Goal: Transaction & Acquisition: Purchase product/service

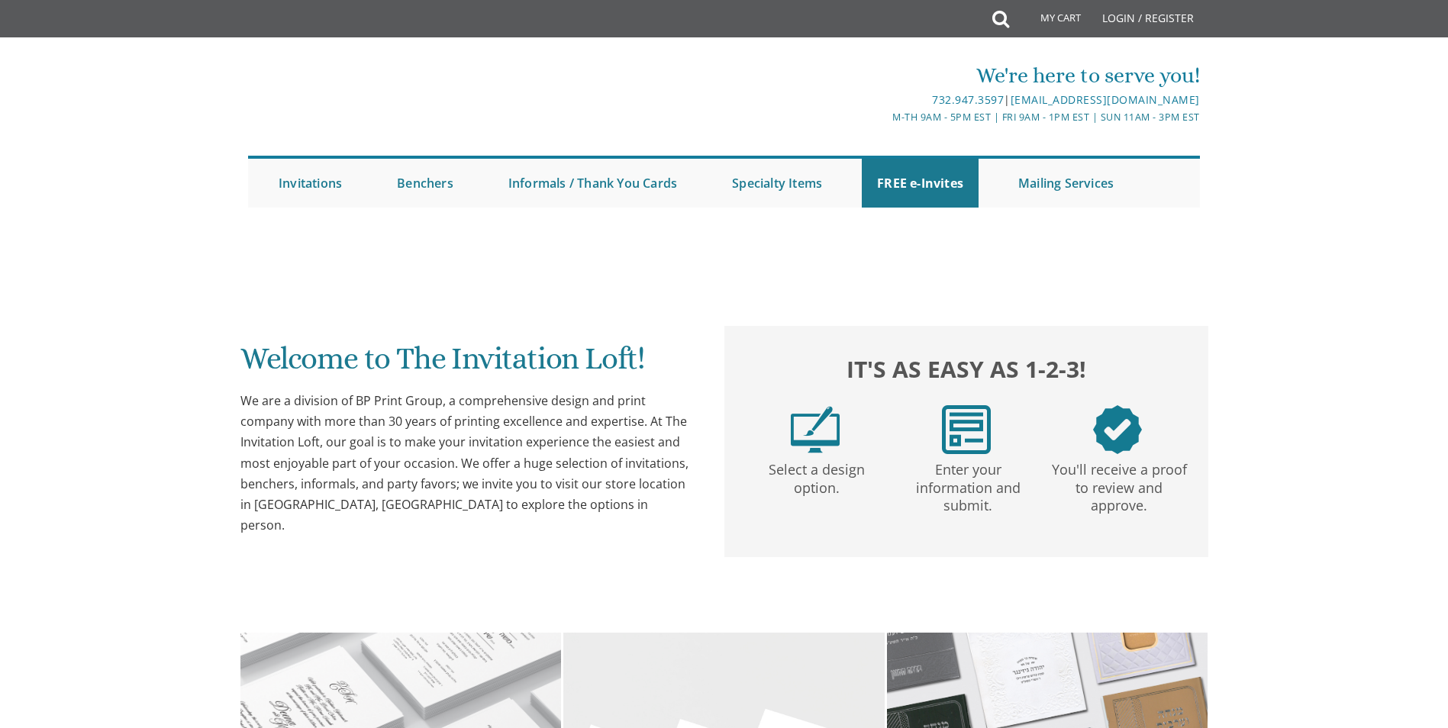
scroll to position [382, 0]
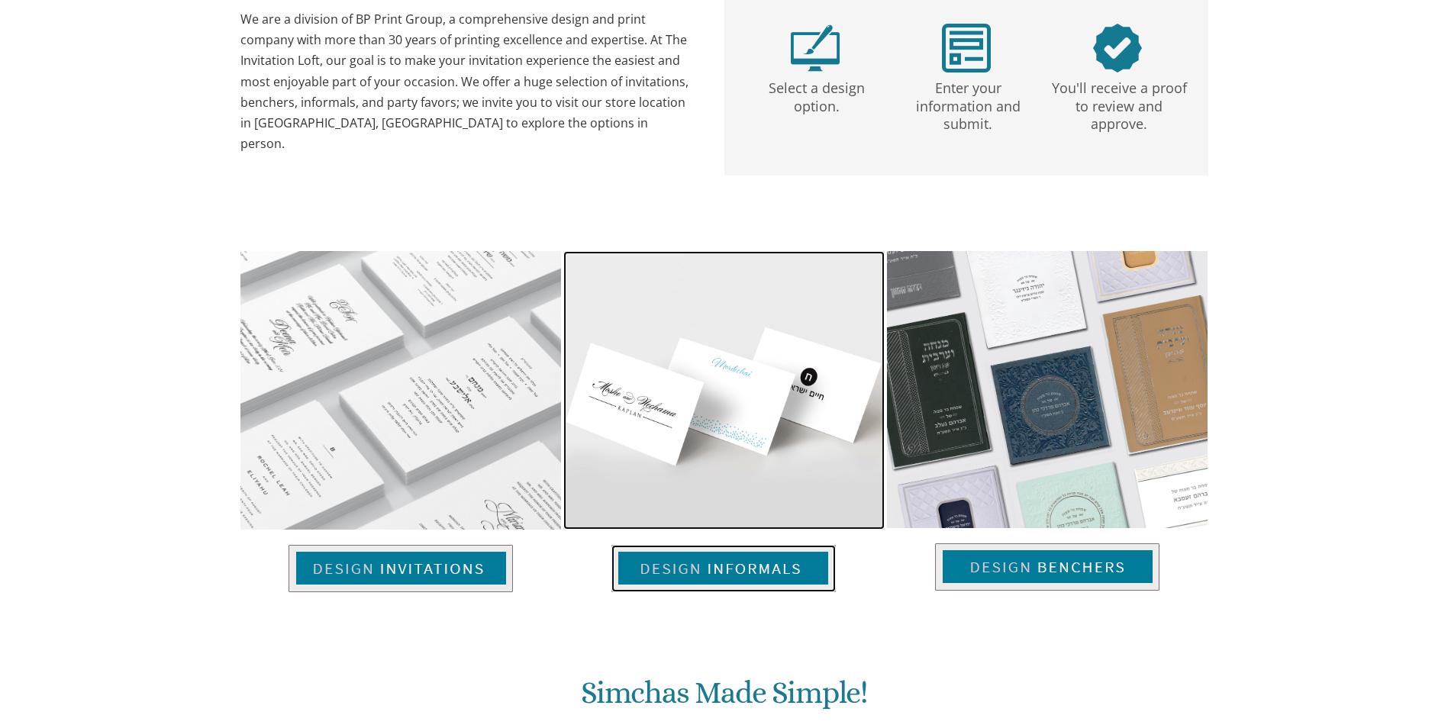
click at [764, 558] on img at bounding box center [724, 568] width 224 height 47
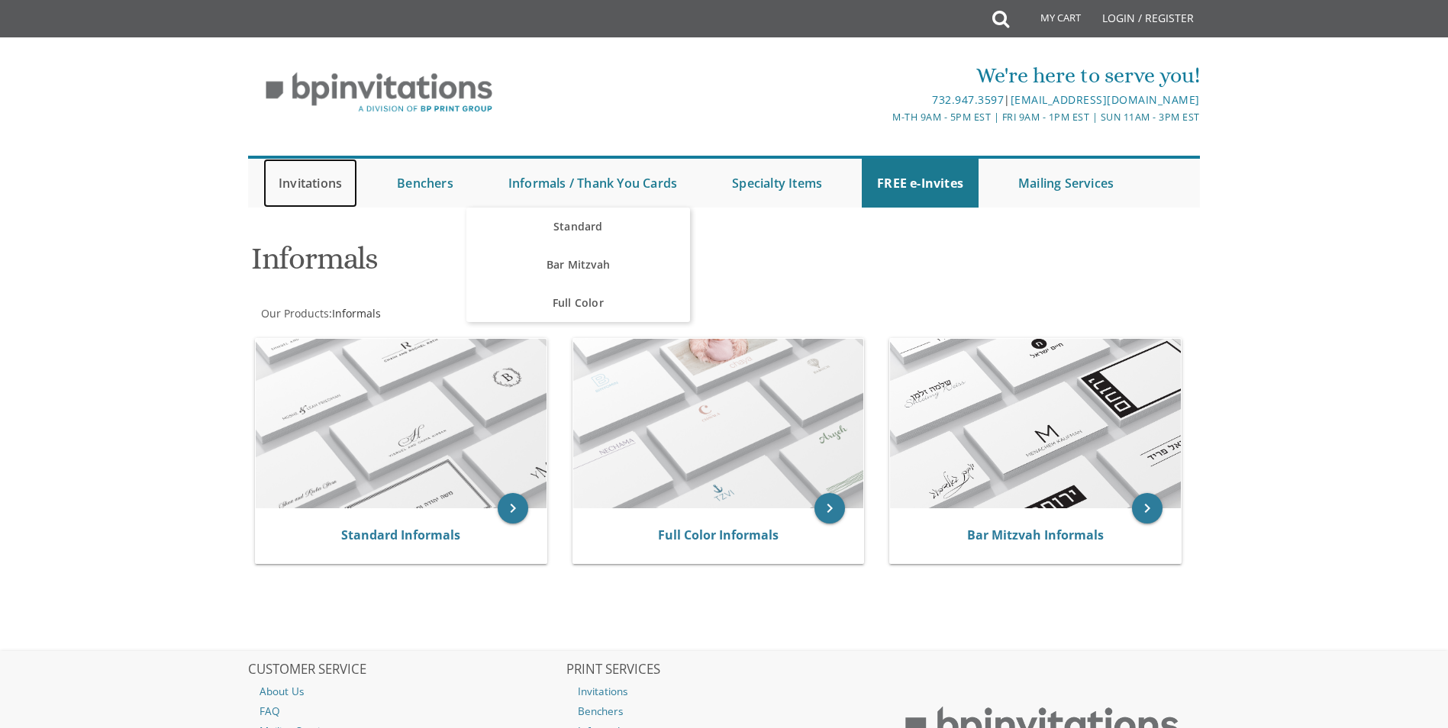
click at [318, 192] on link "Invitations" at bounding box center [310, 183] width 94 height 49
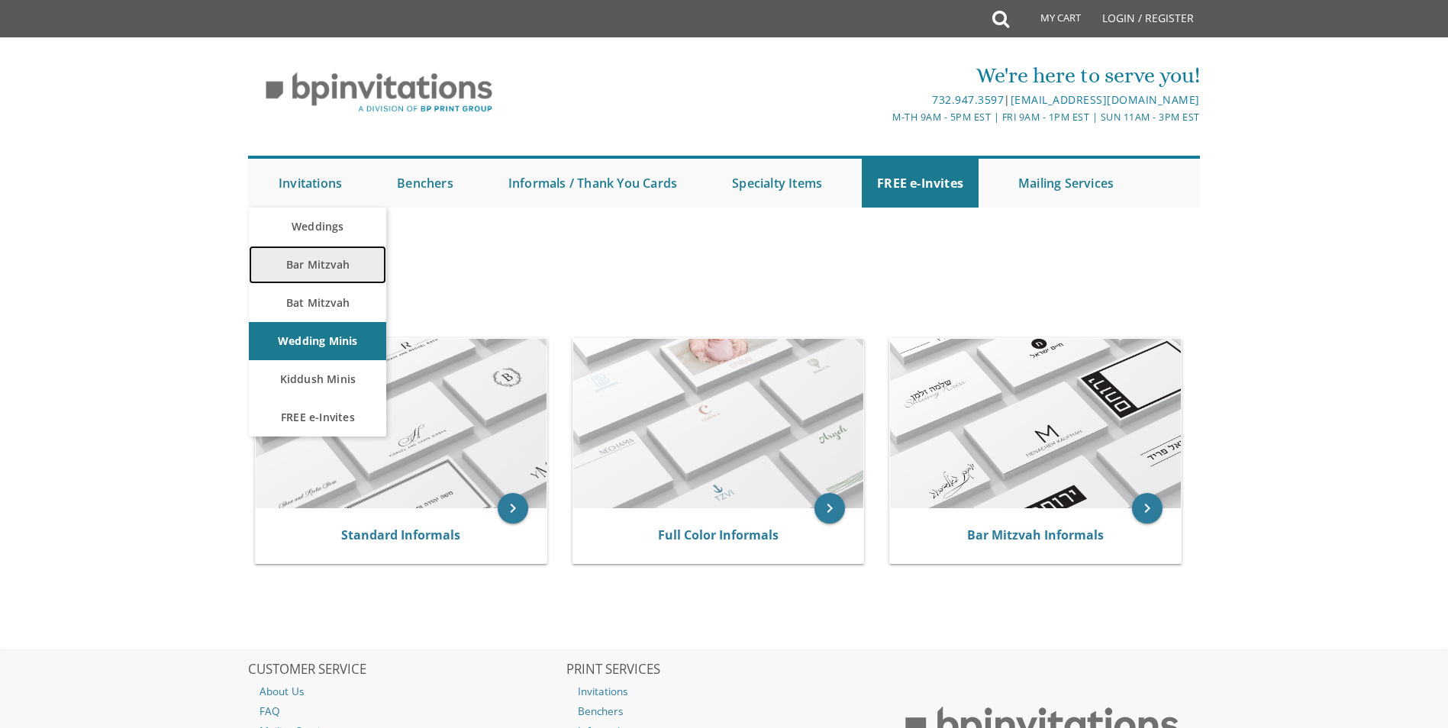
click at [323, 262] on link "Bar Mitzvah" at bounding box center [317, 265] width 137 height 38
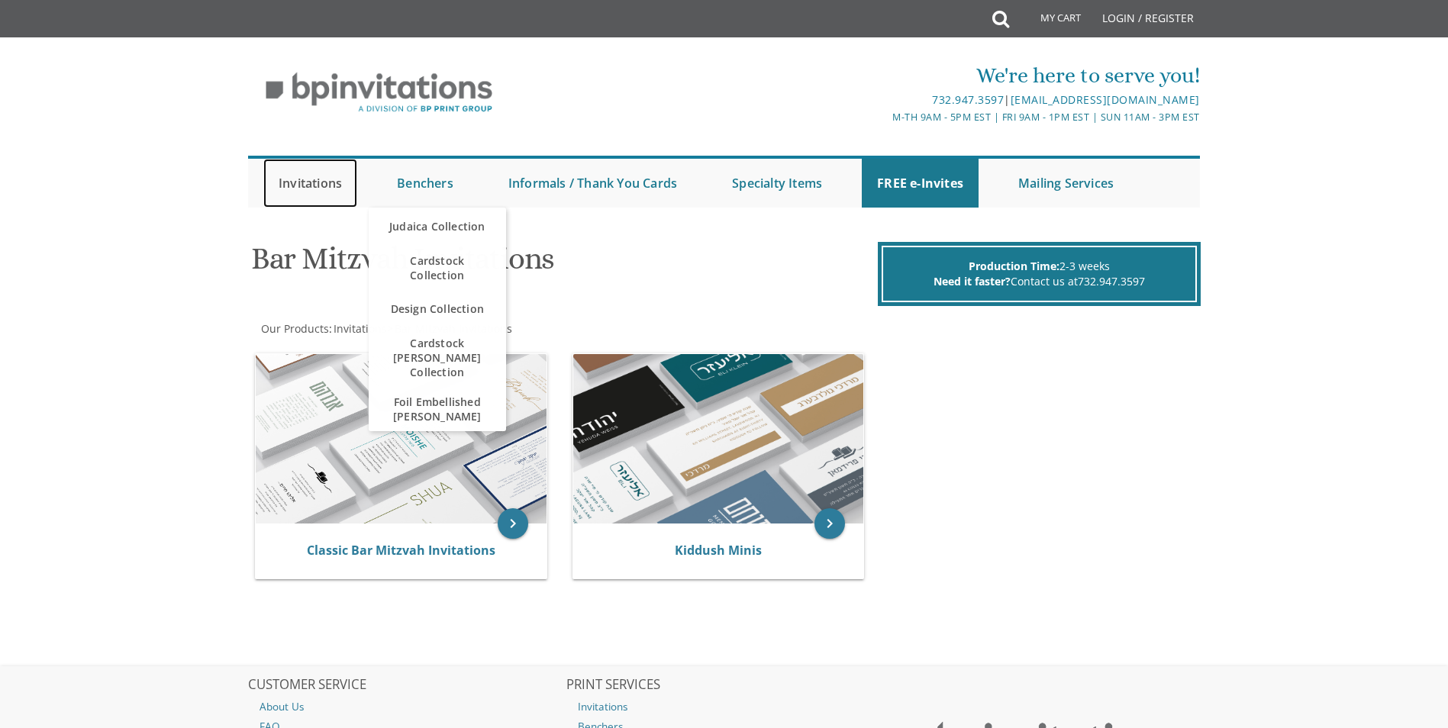
click at [281, 182] on link "Invitations" at bounding box center [310, 183] width 94 height 49
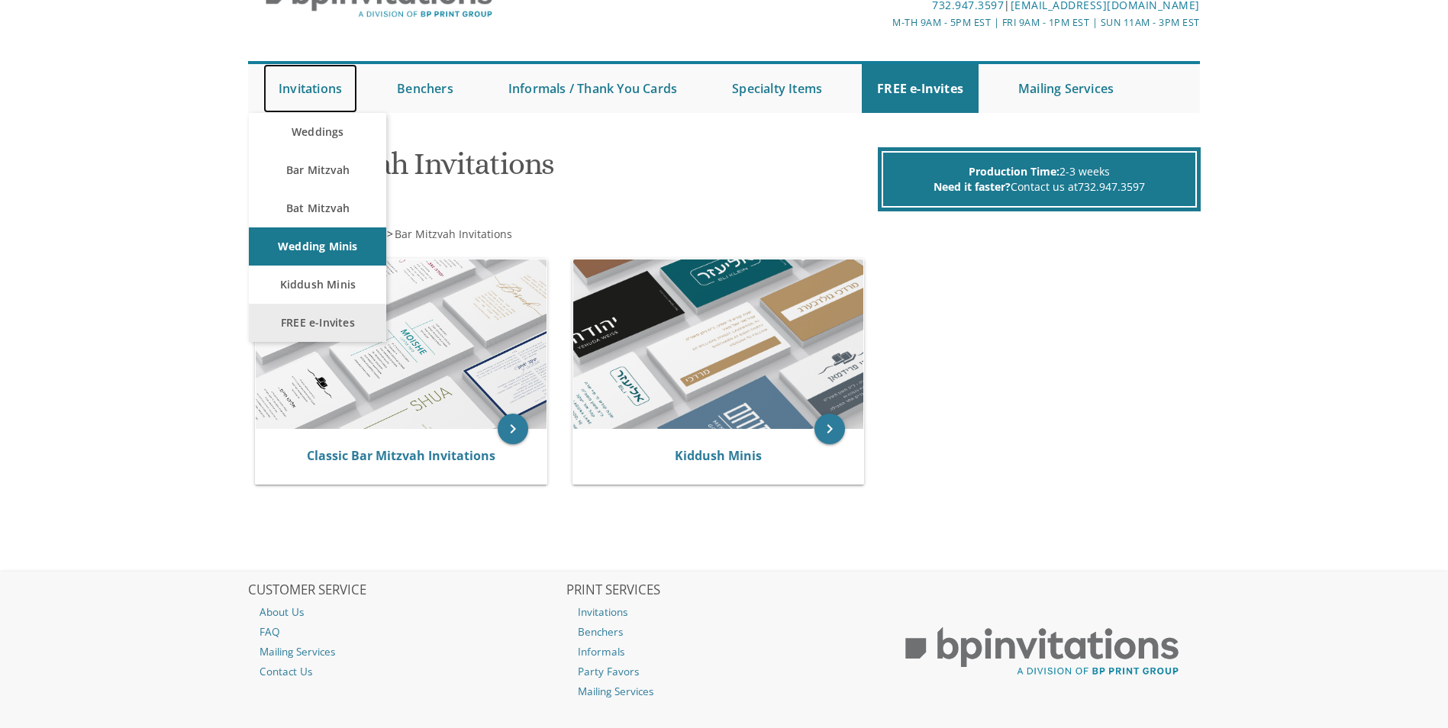
scroll to position [174, 0]
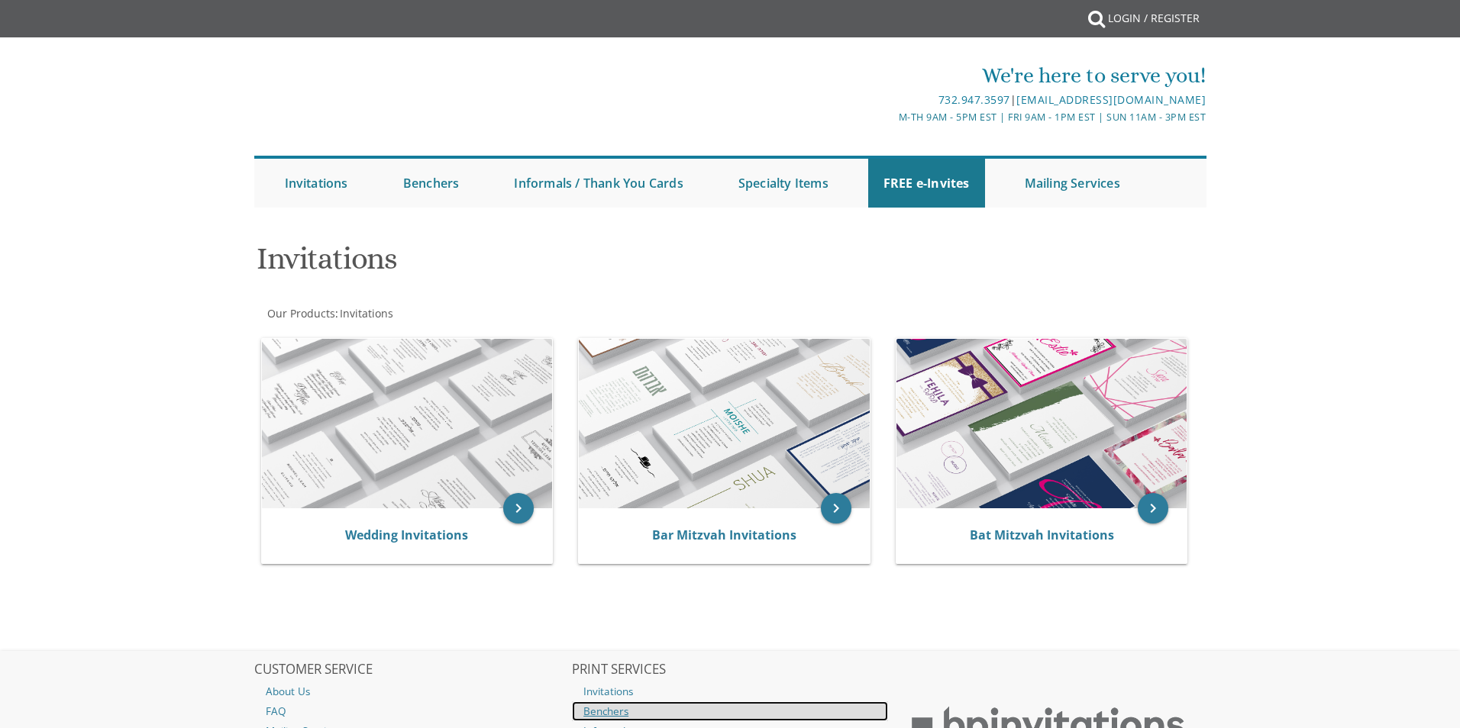
click at [615, 533] on body "My Cart {{shoppingcart.totalQuantityDisplay}} Total: {{shoppingcart.subtotal}} …" at bounding box center [730, 443] width 1460 height 887
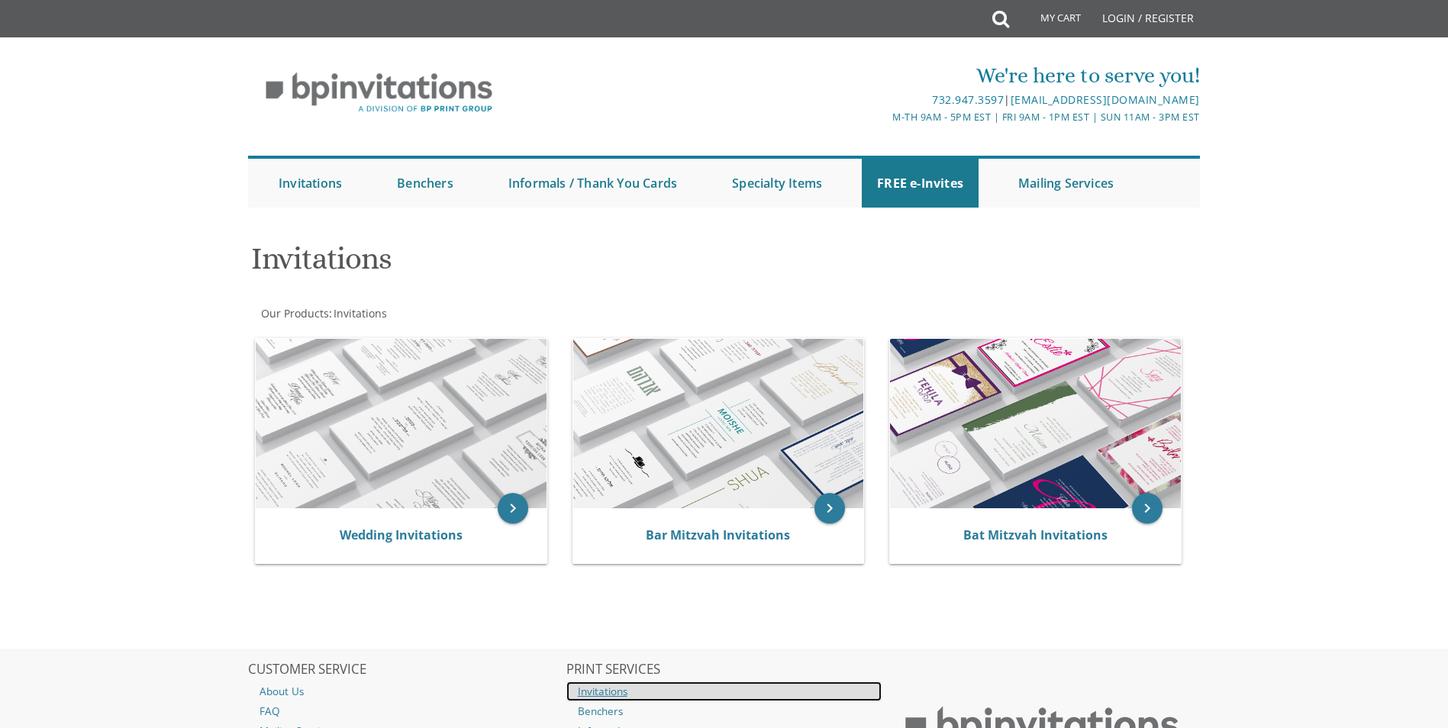
click at [615, 689] on link "Invitations" at bounding box center [725, 692] width 316 height 20
click at [623, 688] on link "Invitations" at bounding box center [725, 692] width 316 height 20
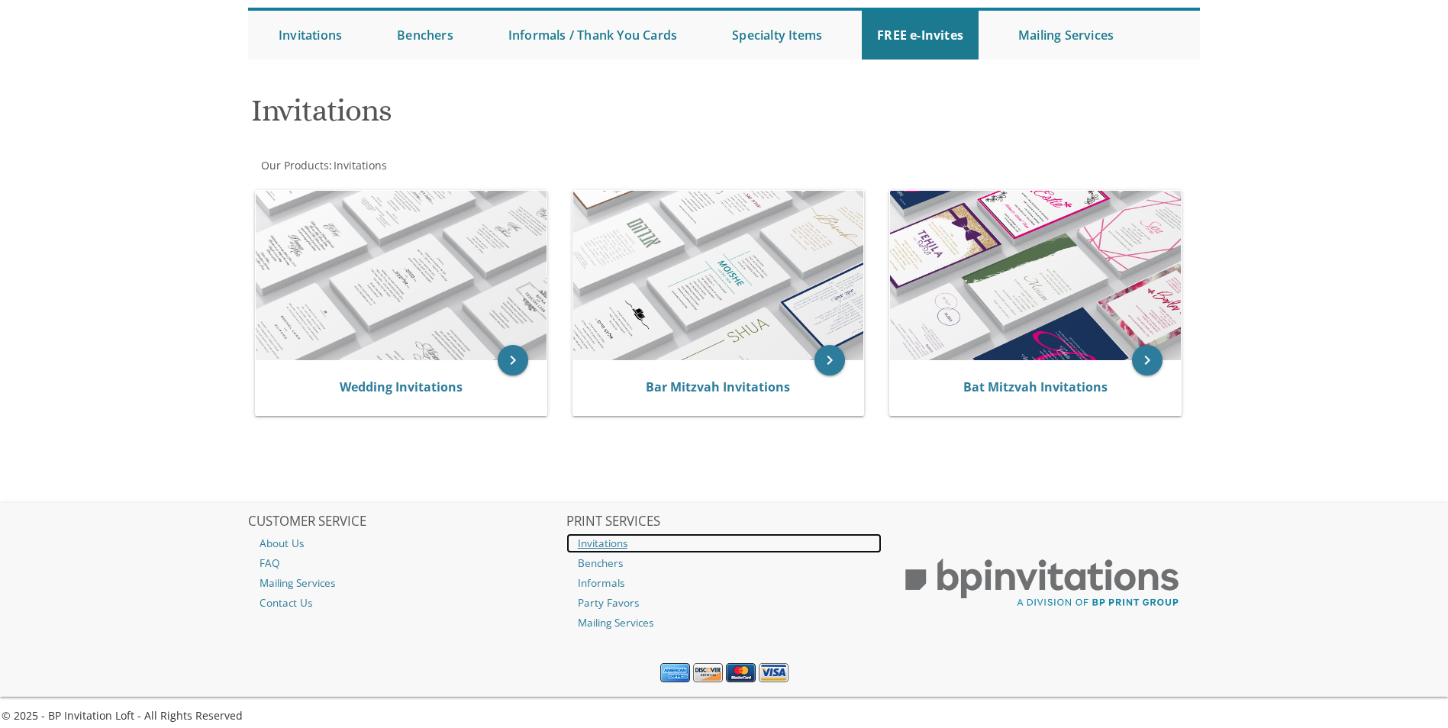
scroll to position [159, 0]
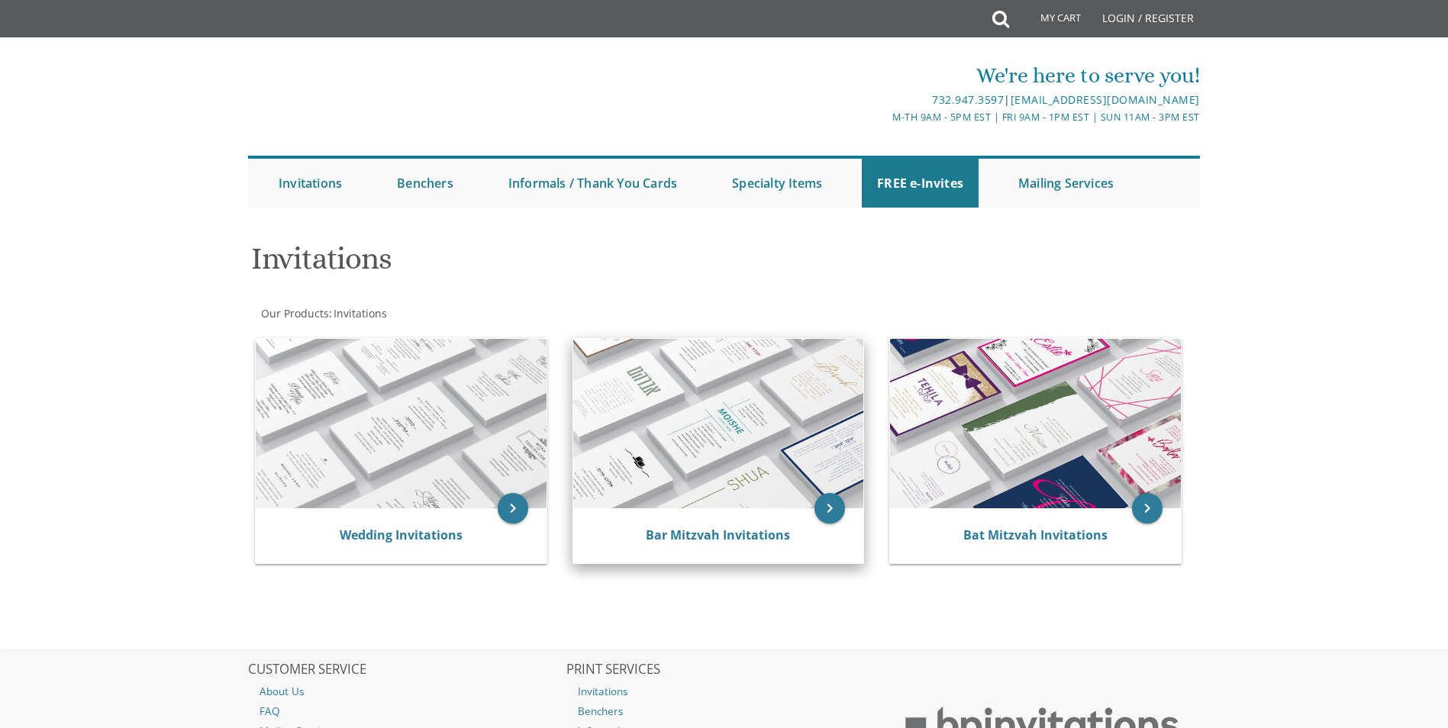
click at [748, 460] on img at bounding box center [718, 424] width 291 height 170
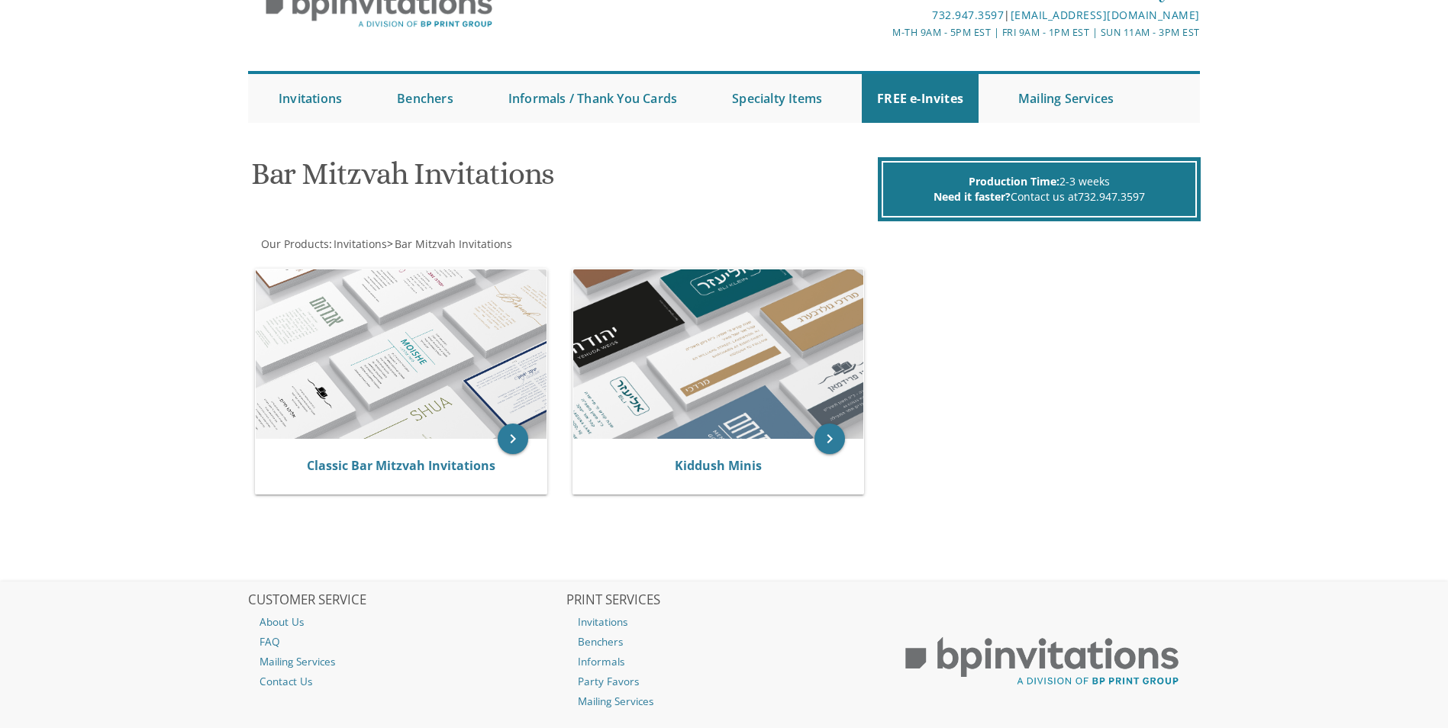
scroll to position [174, 0]
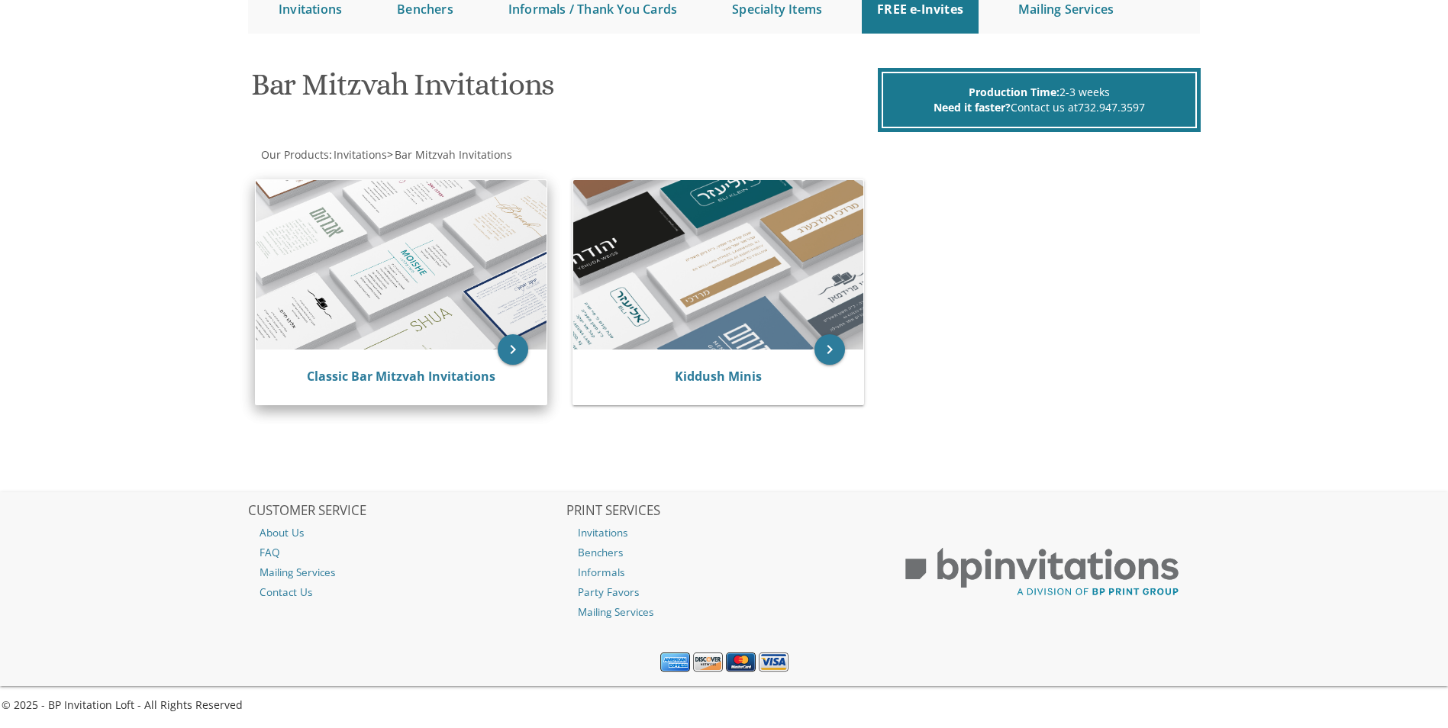
click at [369, 318] on img at bounding box center [401, 265] width 291 height 170
click at [506, 346] on icon "keyboard_arrow_right" at bounding box center [513, 349] width 31 height 31
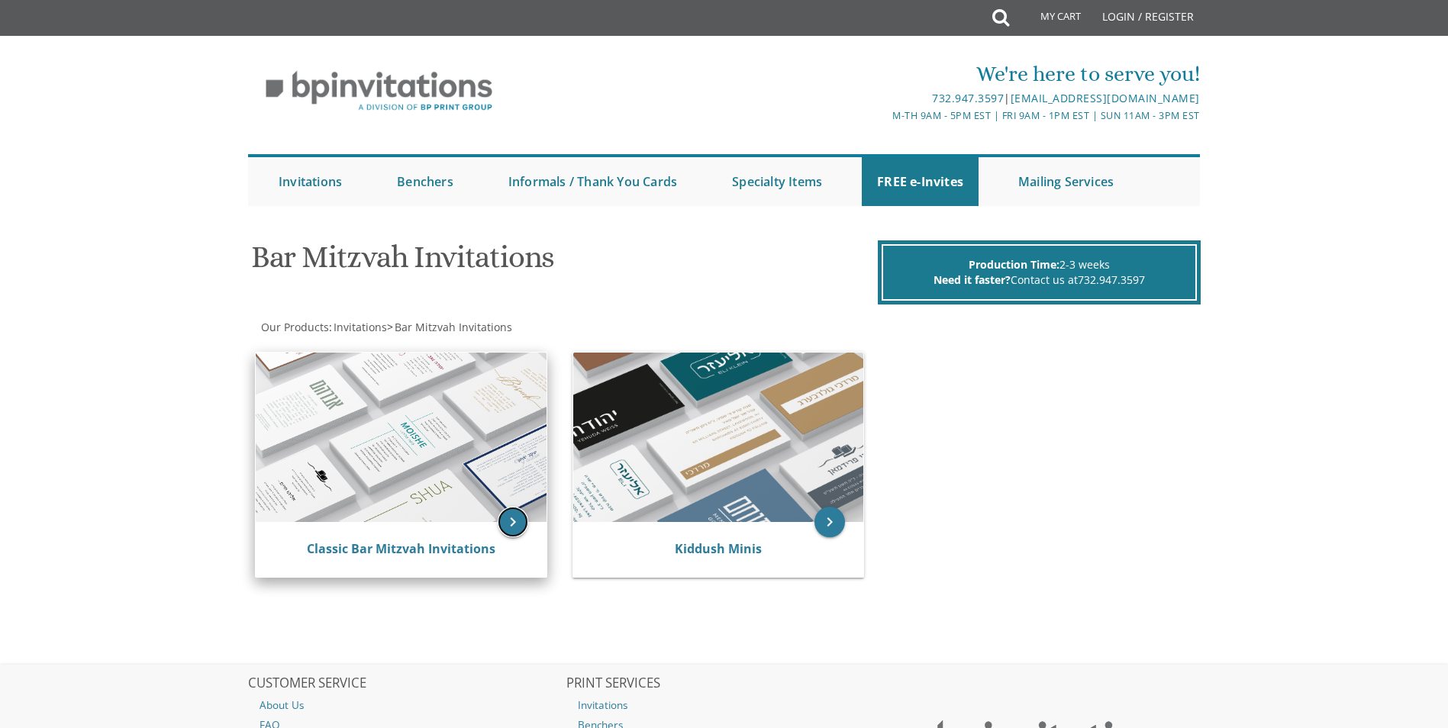
scroll to position [0, 0]
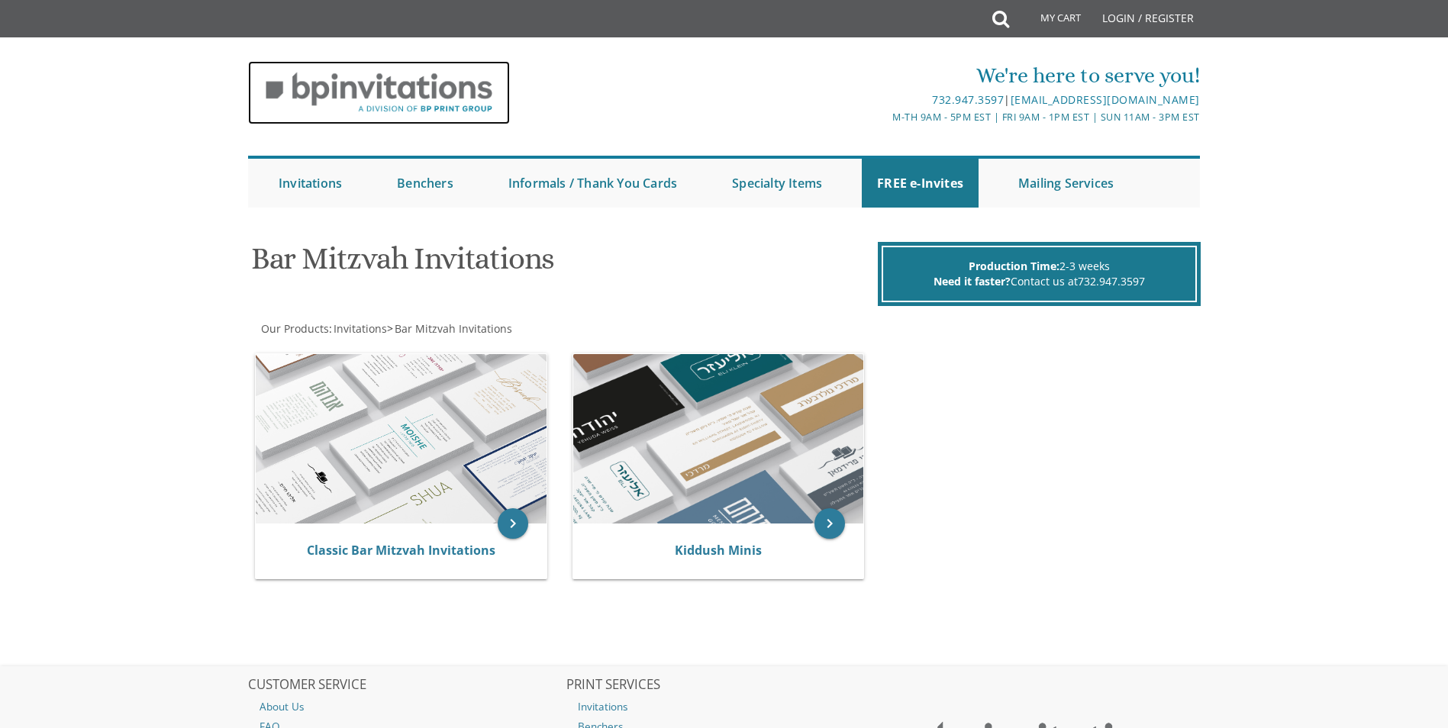
click at [373, 105] on img at bounding box center [379, 92] width 262 height 63
click at [379, 100] on img at bounding box center [379, 92] width 262 height 63
click at [418, 98] on img at bounding box center [379, 92] width 262 height 63
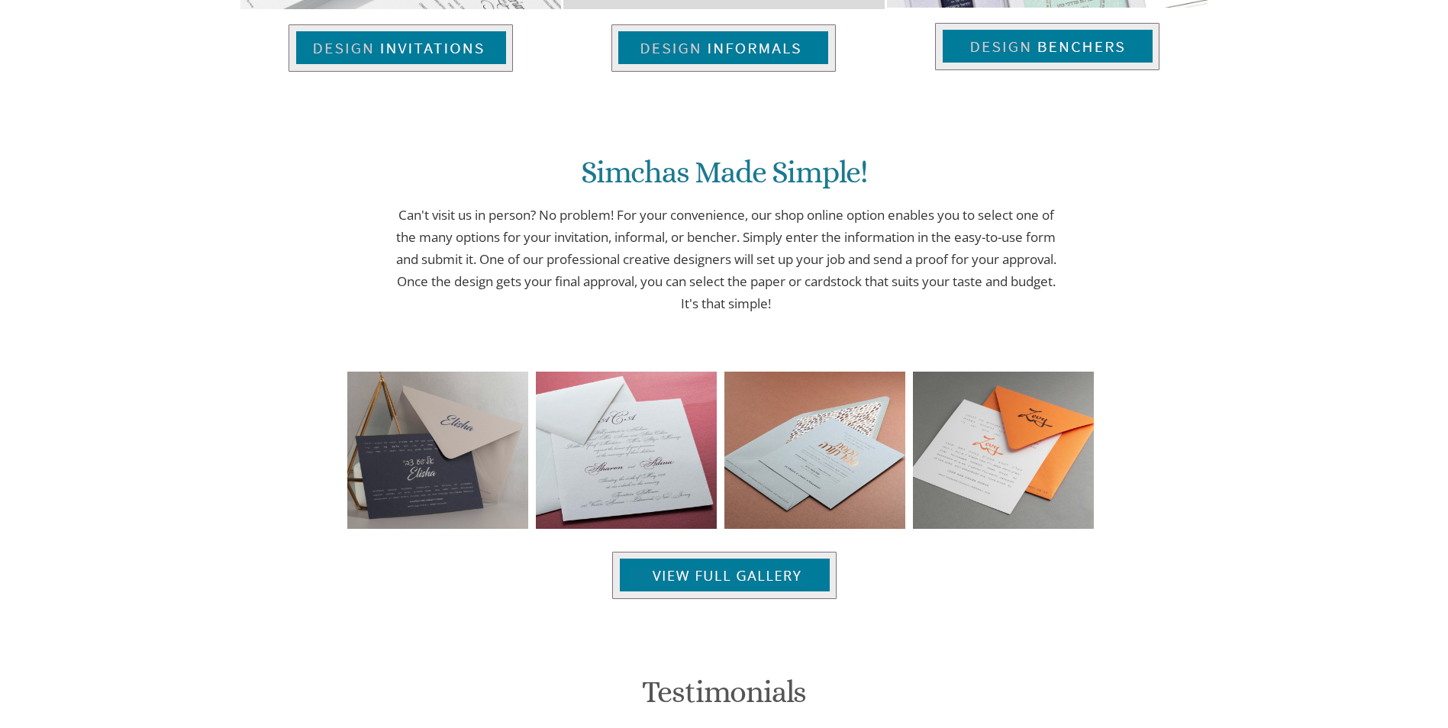
scroll to position [1379, 0]
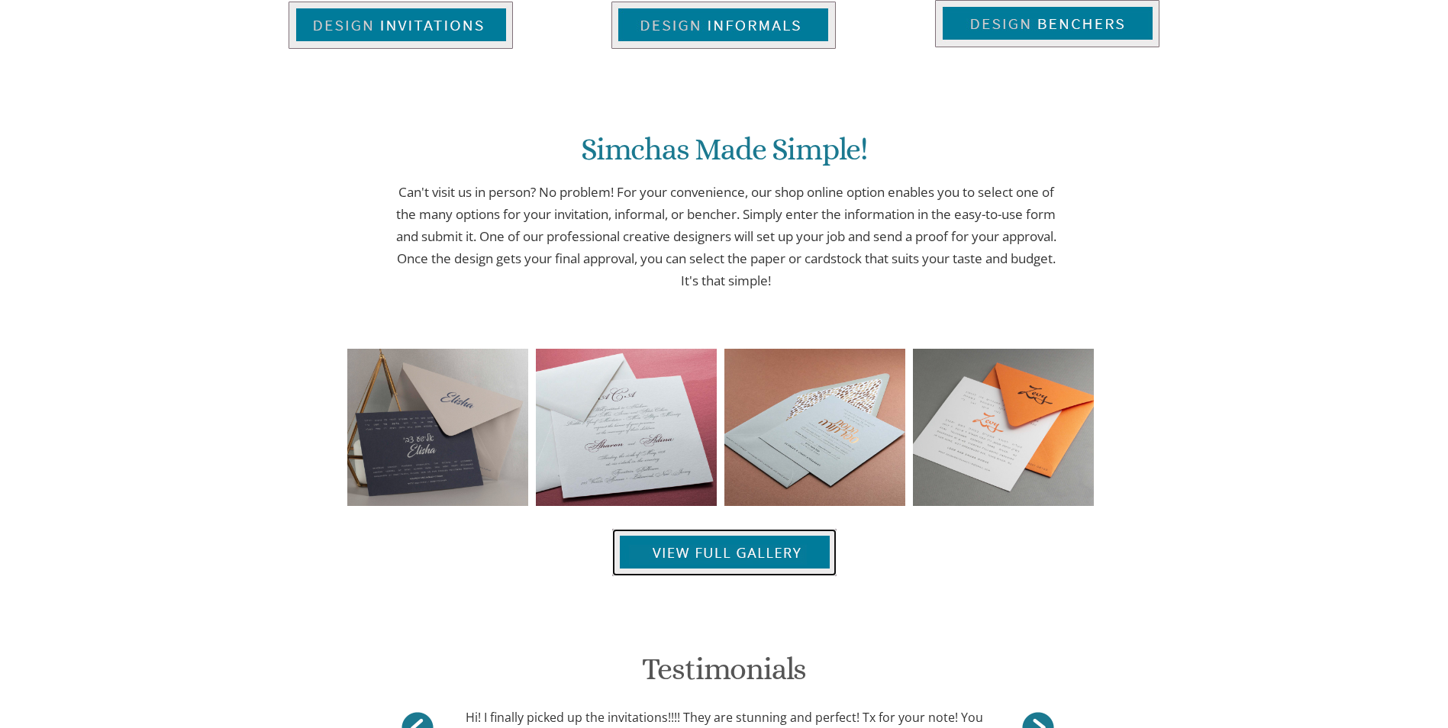
click at [728, 545] on img at bounding box center [724, 552] width 224 height 47
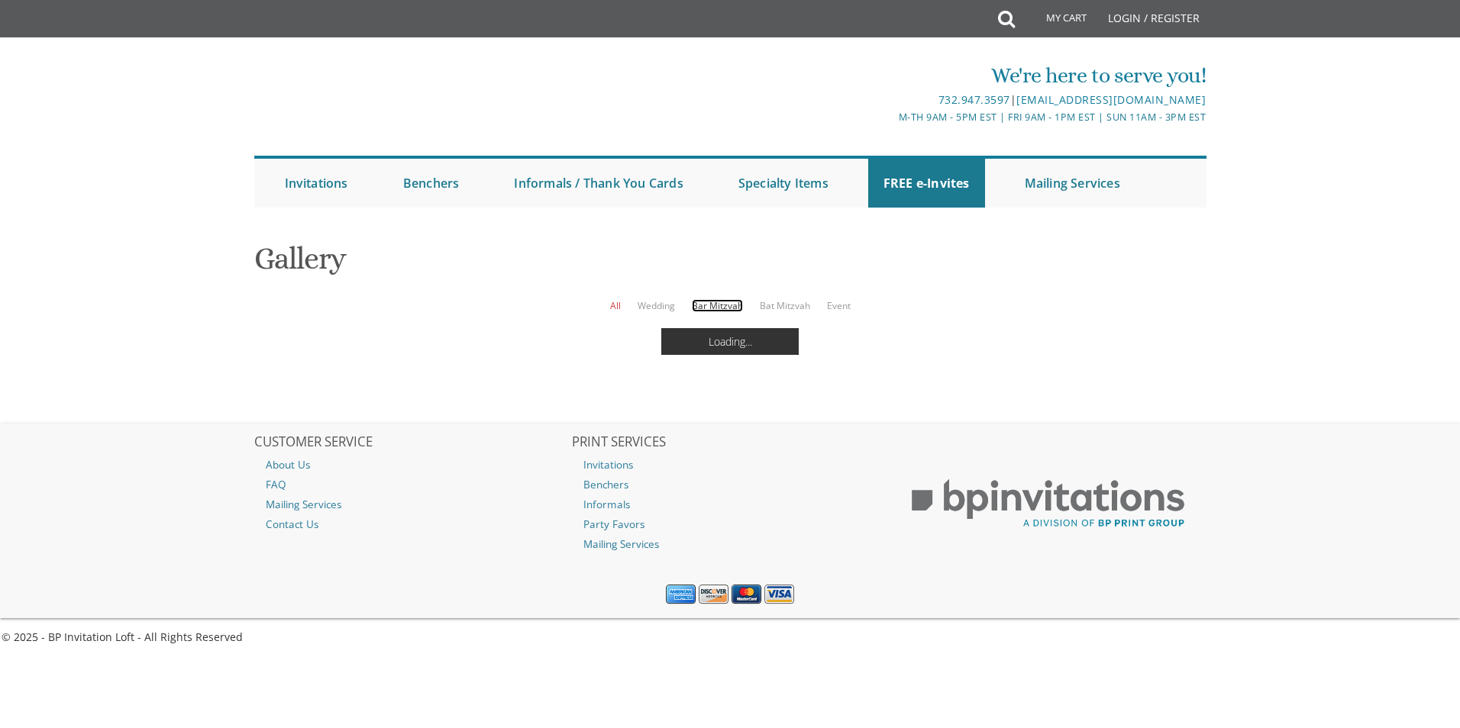
click at [715, 303] on link "Bar Mitzvah" at bounding box center [717, 305] width 51 height 13
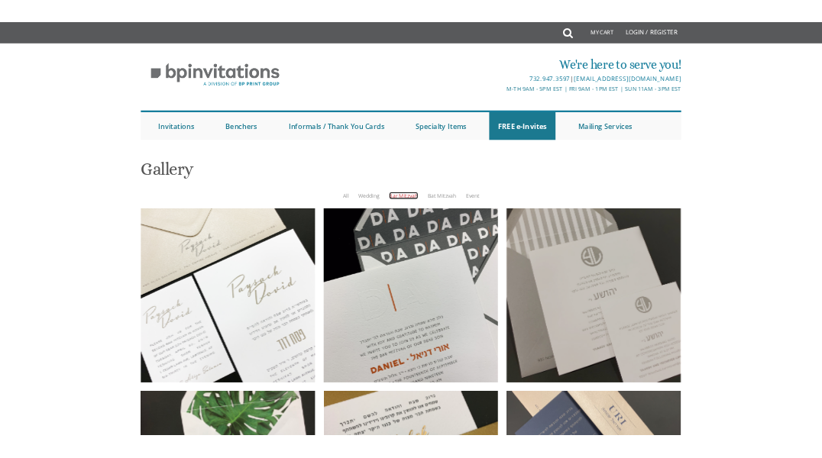
scroll to position [305, 0]
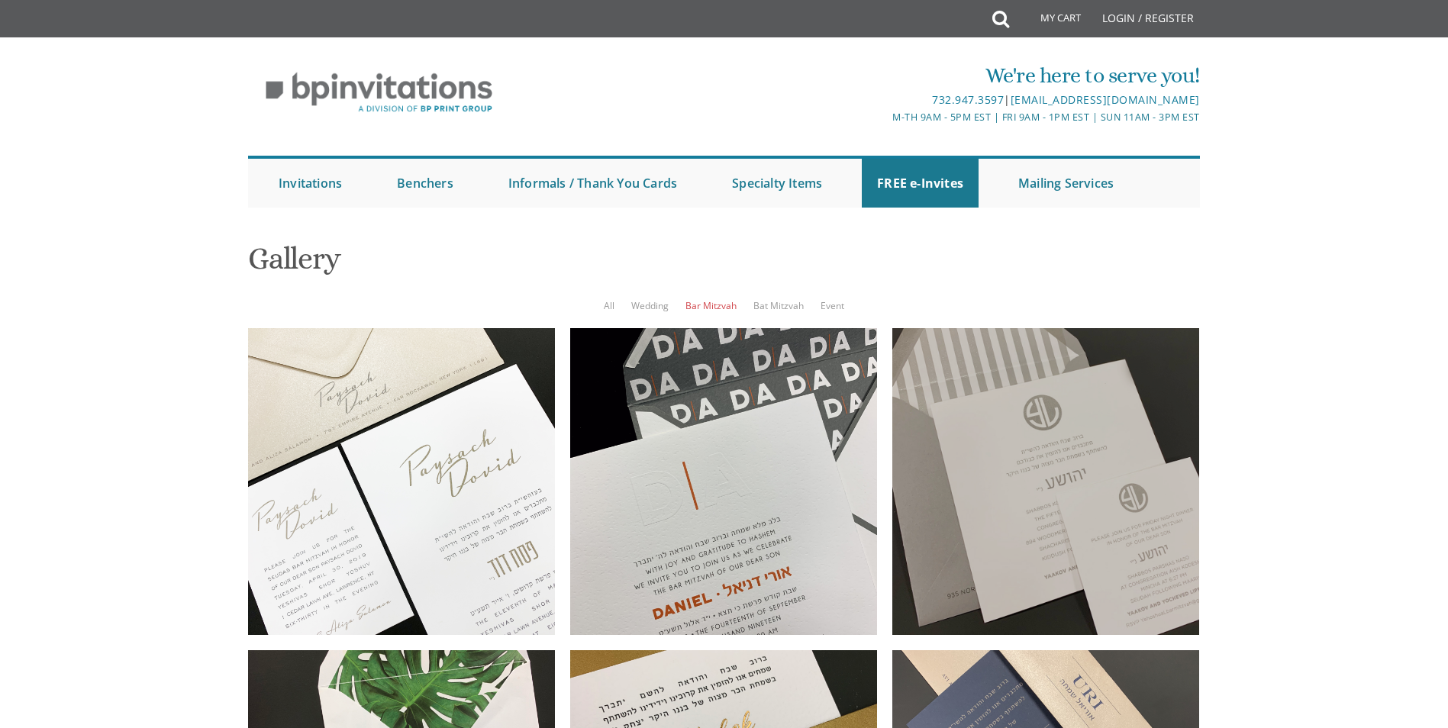
click at [1103, 328] on div at bounding box center [1046, 481] width 307 height 307
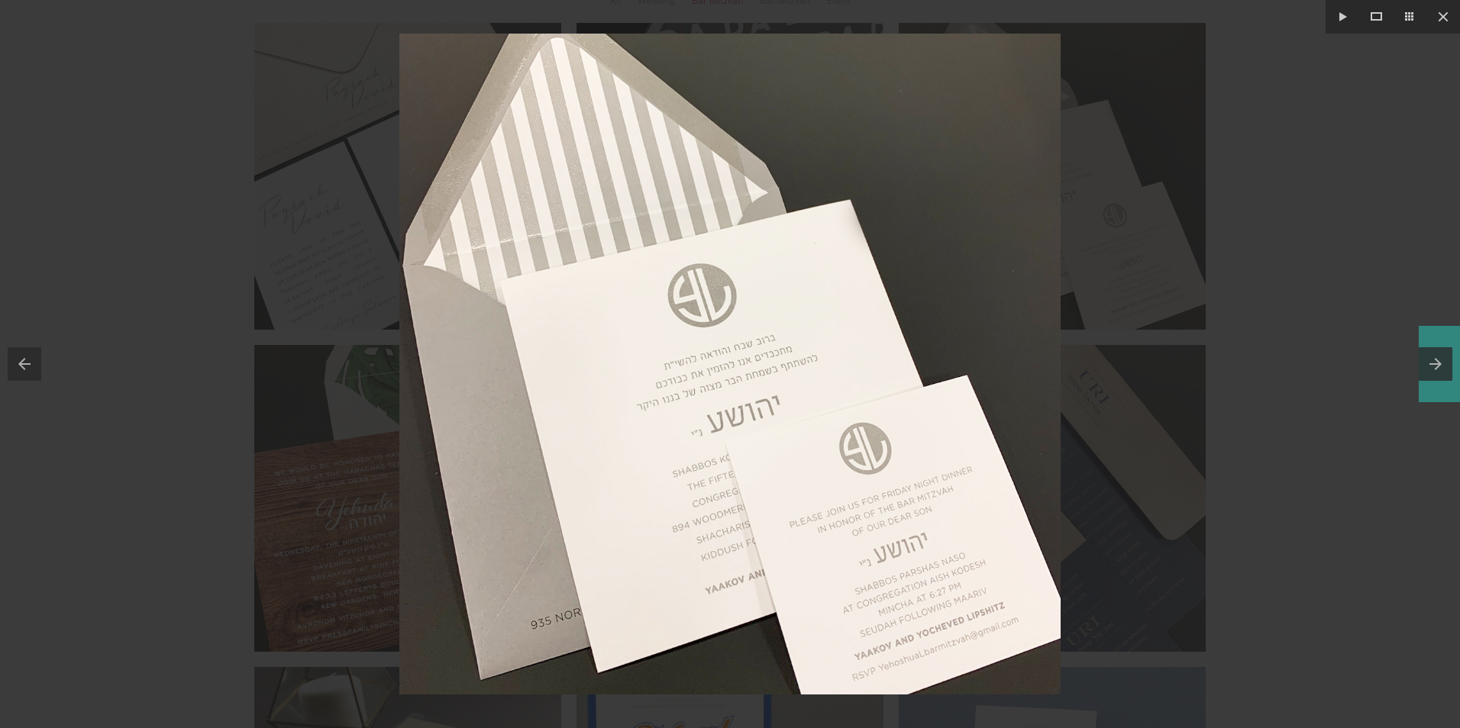
click at [1431, 362] on button at bounding box center [1439, 364] width 41 height 76
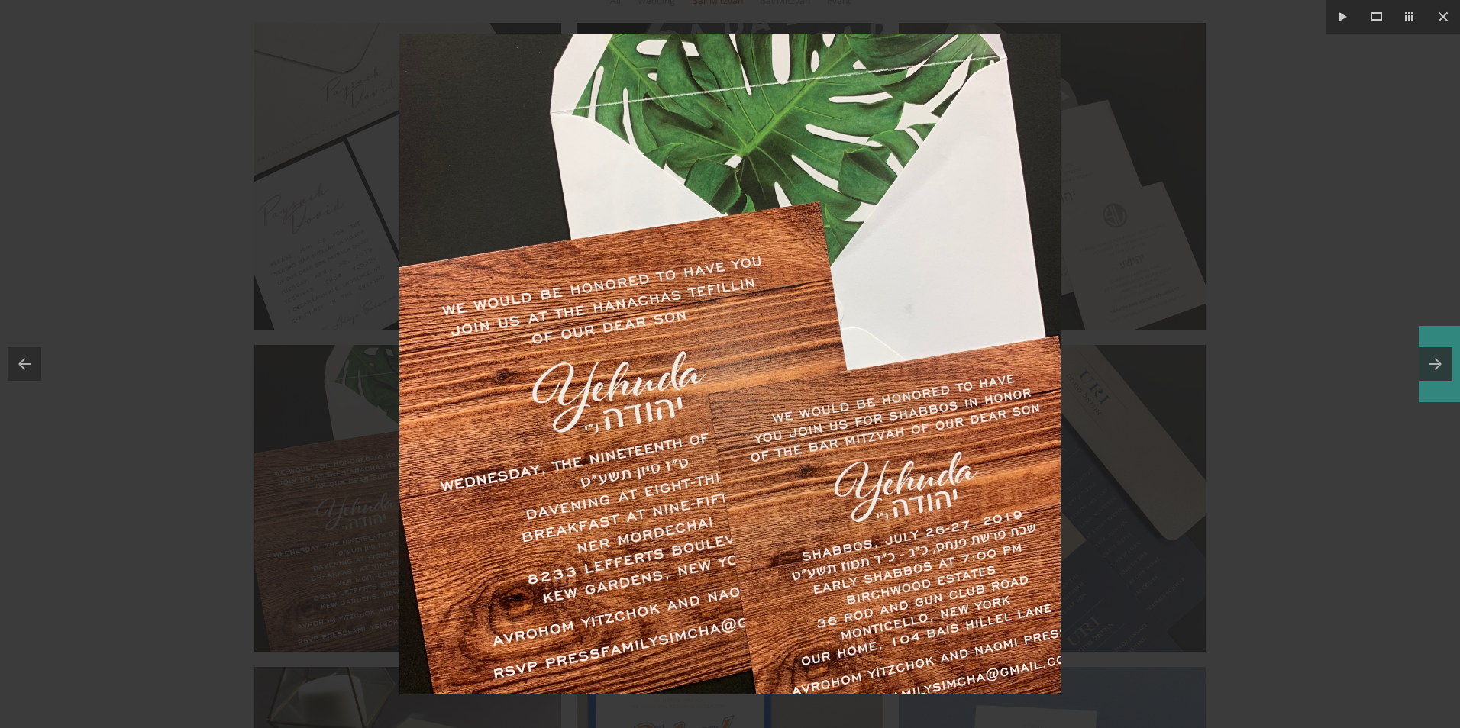
click at [1431, 362] on button at bounding box center [1439, 364] width 41 height 76
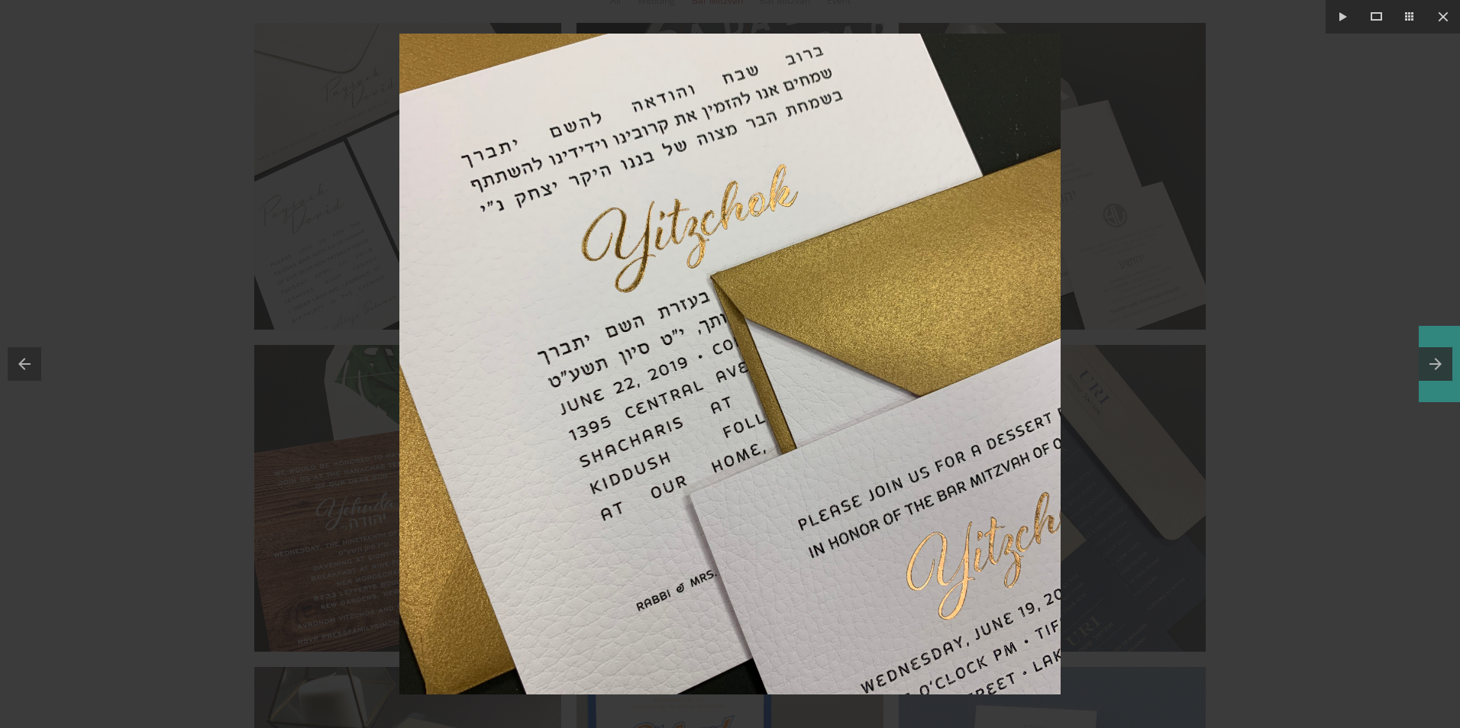
click at [1431, 362] on button at bounding box center [1439, 364] width 41 height 76
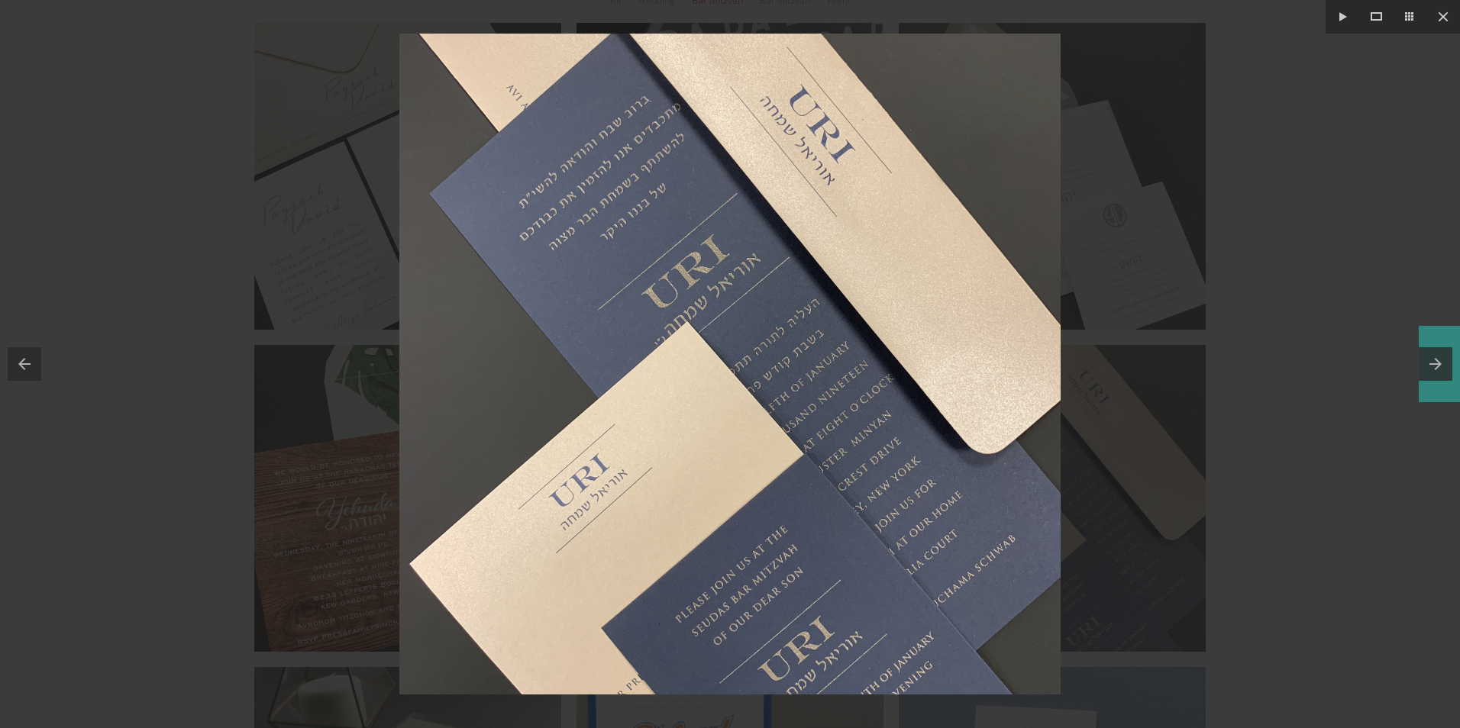
click at [1431, 362] on button at bounding box center [1439, 364] width 41 height 76
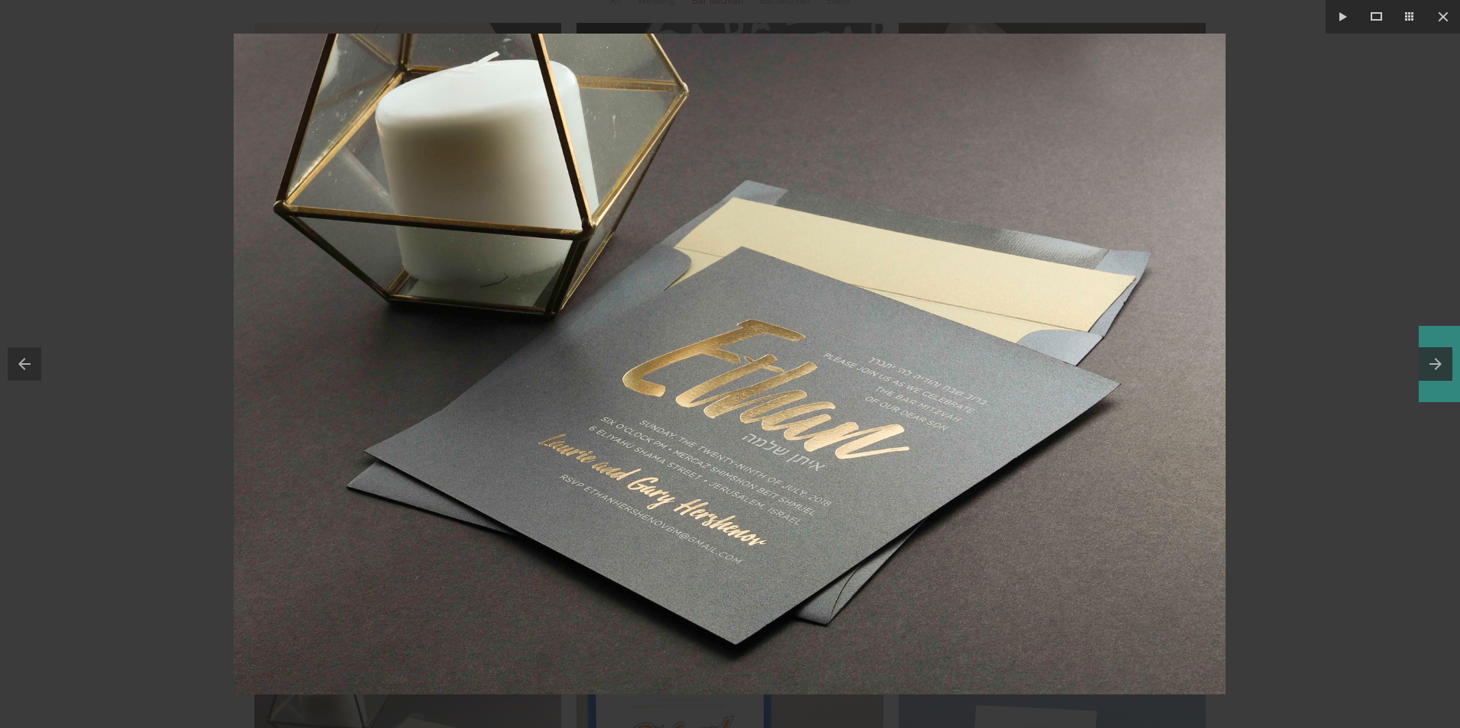
click at [1431, 362] on button at bounding box center [1439, 364] width 41 height 76
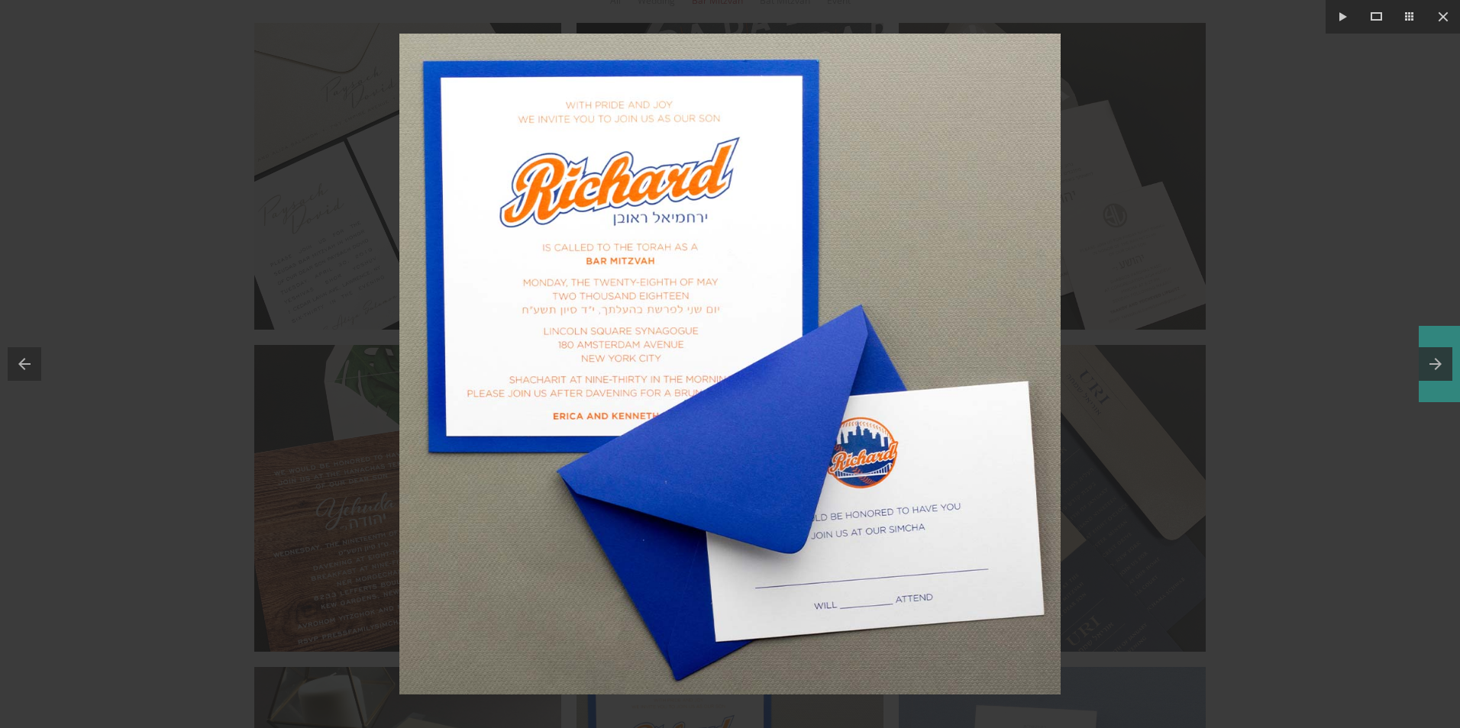
click at [1431, 362] on button at bounding box center [1439, 364] width 41 height 76
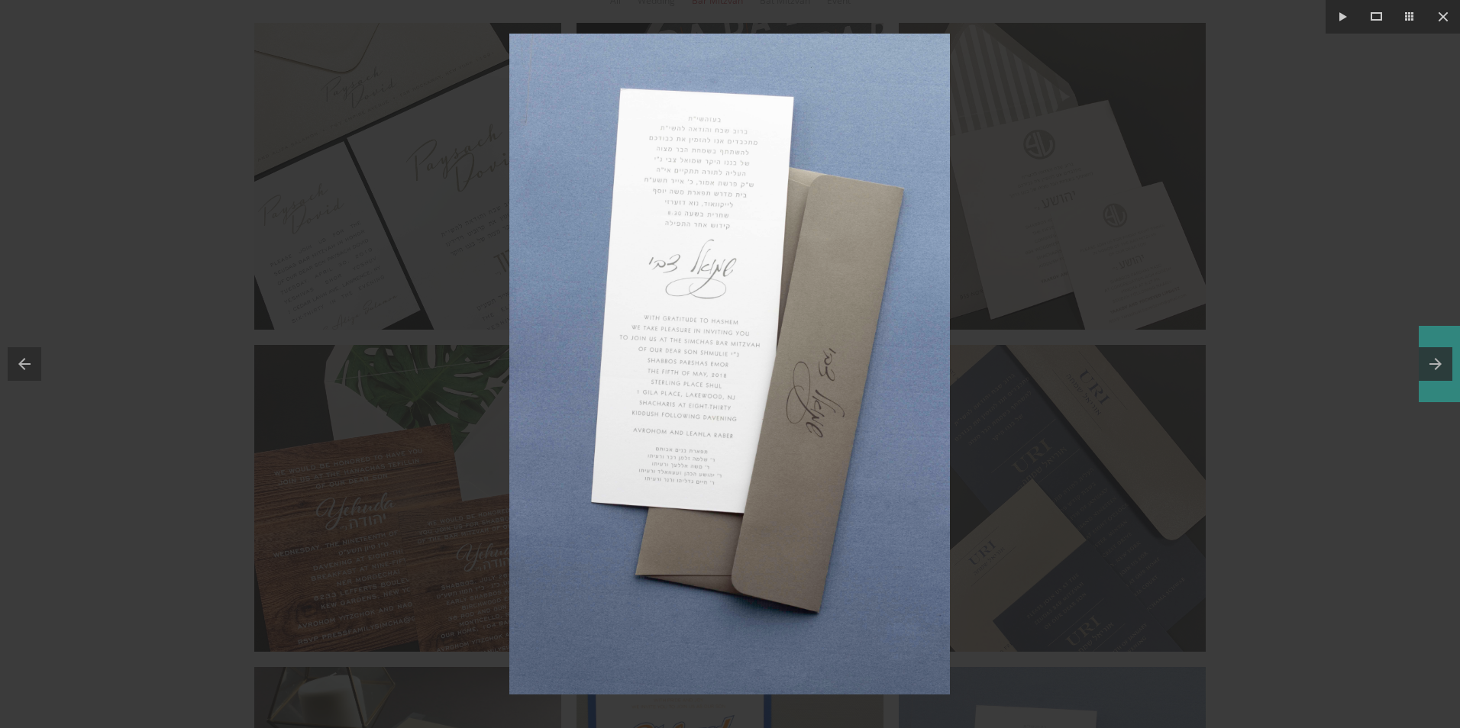
click at [1431, 362] on button at bounding box center [1439, 364] width 41 height 76
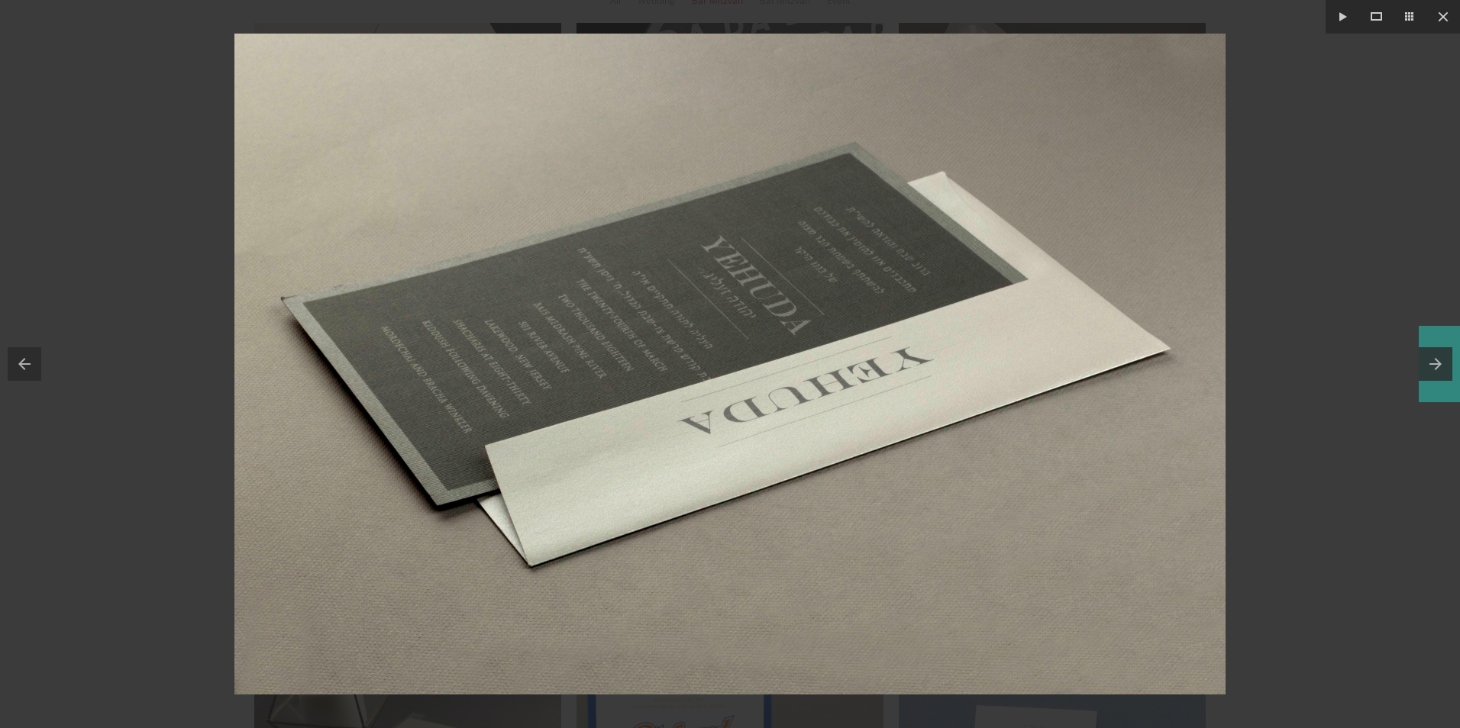
click at [1431, 362] on button at bounding box center [1439, 364] width 41 height 76
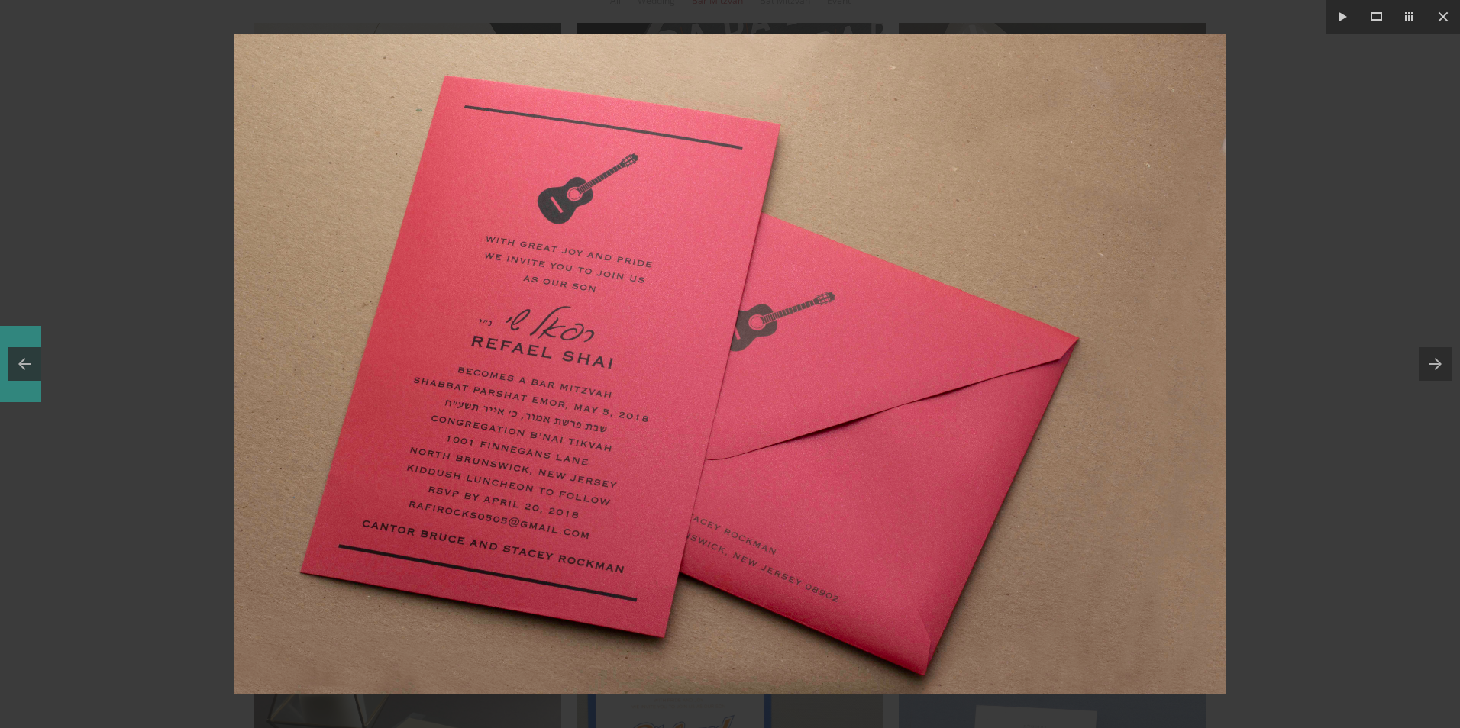
click at [31, 365] on button at bounding box center [20, 364] width 41 height 76
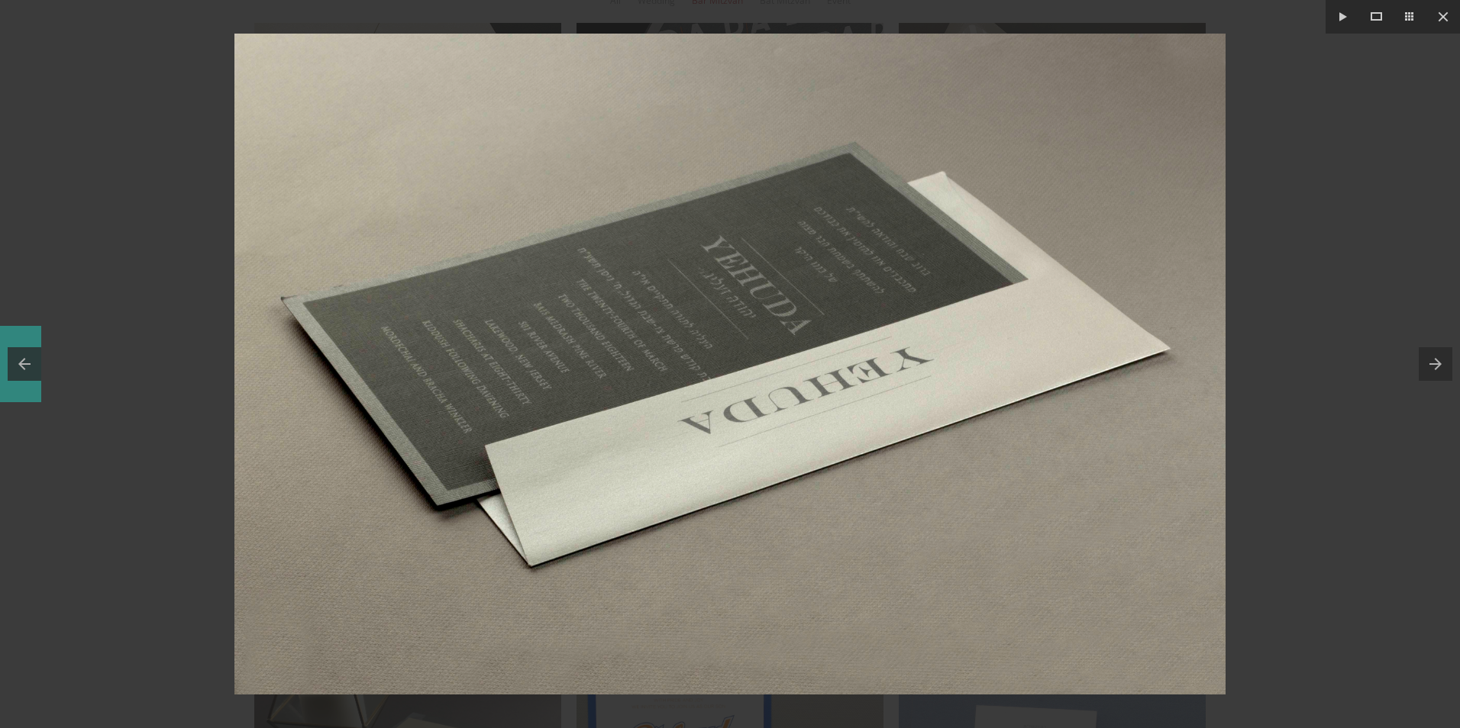
click at [31, 365] on button at bounding box center [20, 364] width 41 height 76
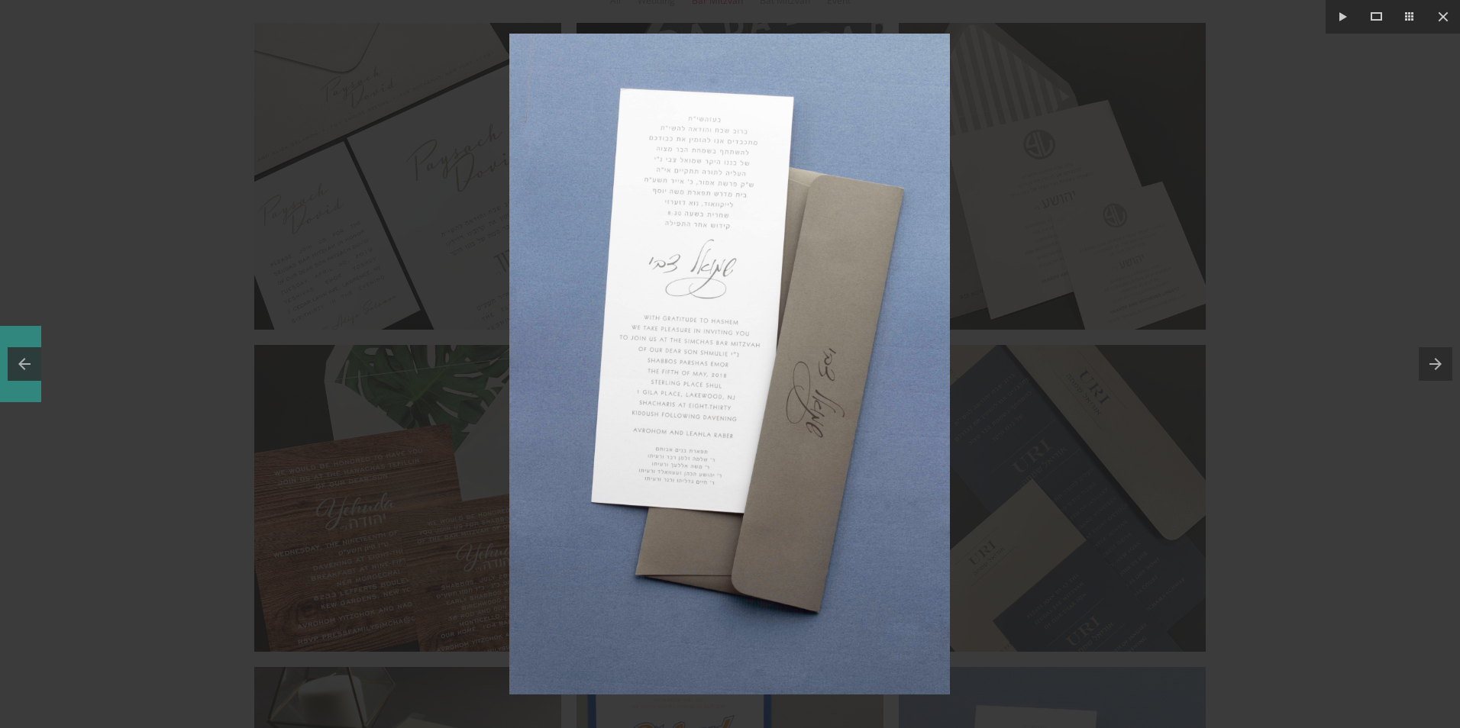
click at [12, 358] on button at bounding box center [20, 364] width 41 height 76
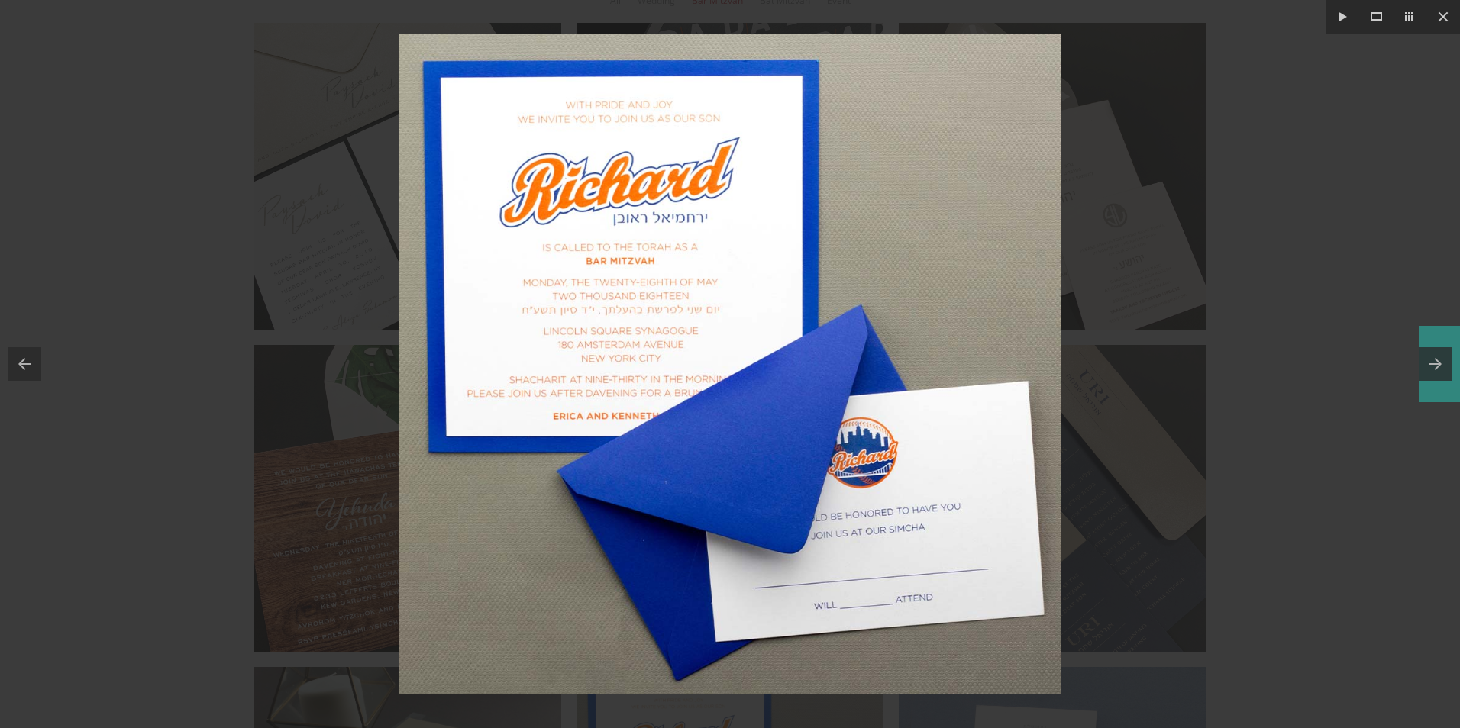
click at [1428, 366] on button at bounding box center [1439, 364] width 41 height 76
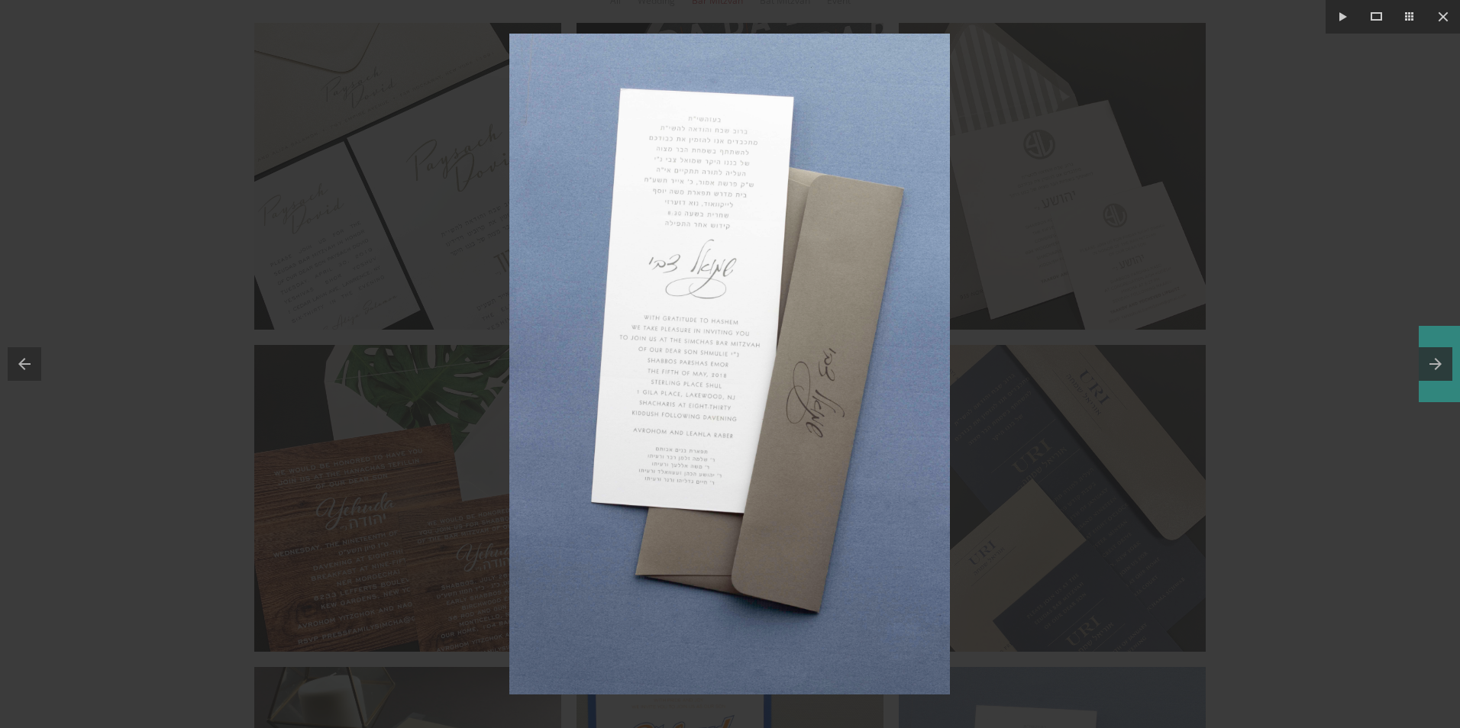
click at [1428, 366] on button at bounding box center [1439, 364] width 41 height 76
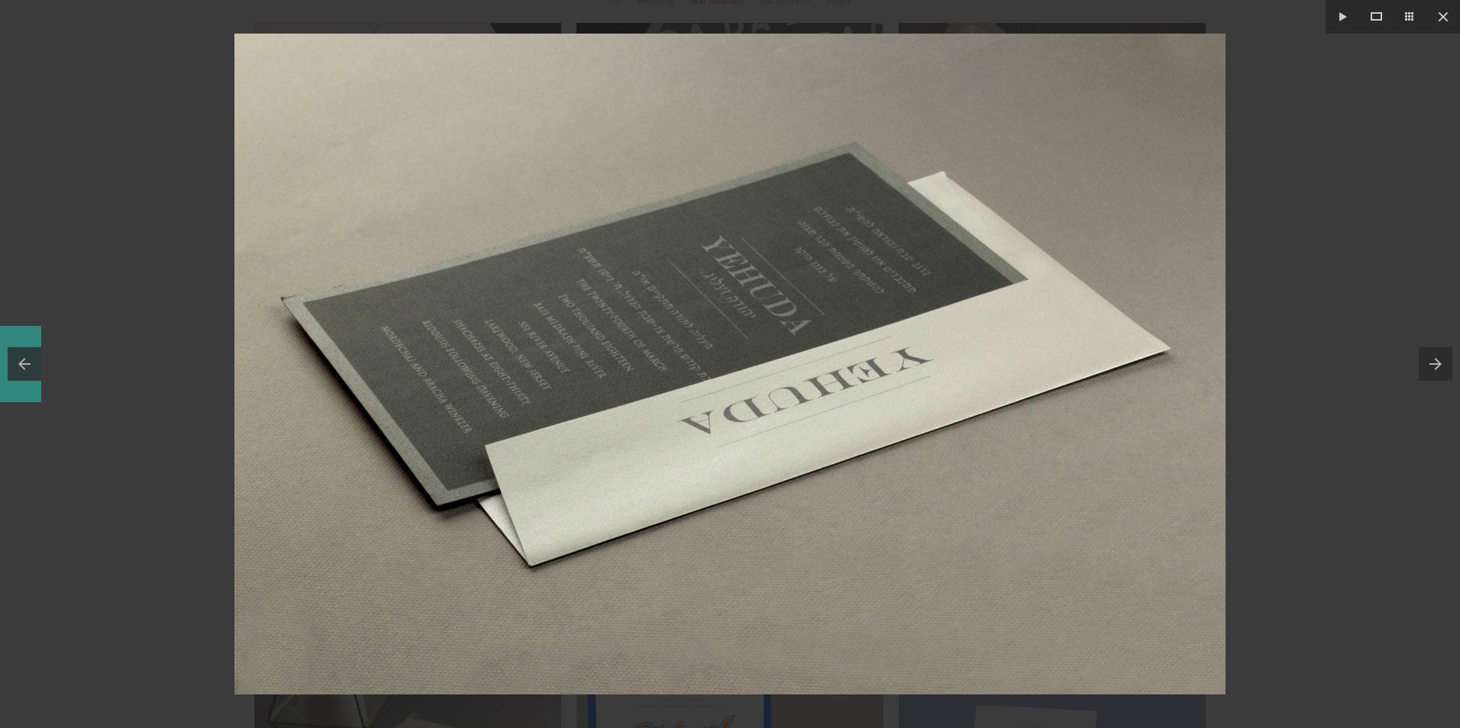
click at [27, 363] on button at bounding box center [20, 364] width 41 height 76
